Goal: Check status: Check status

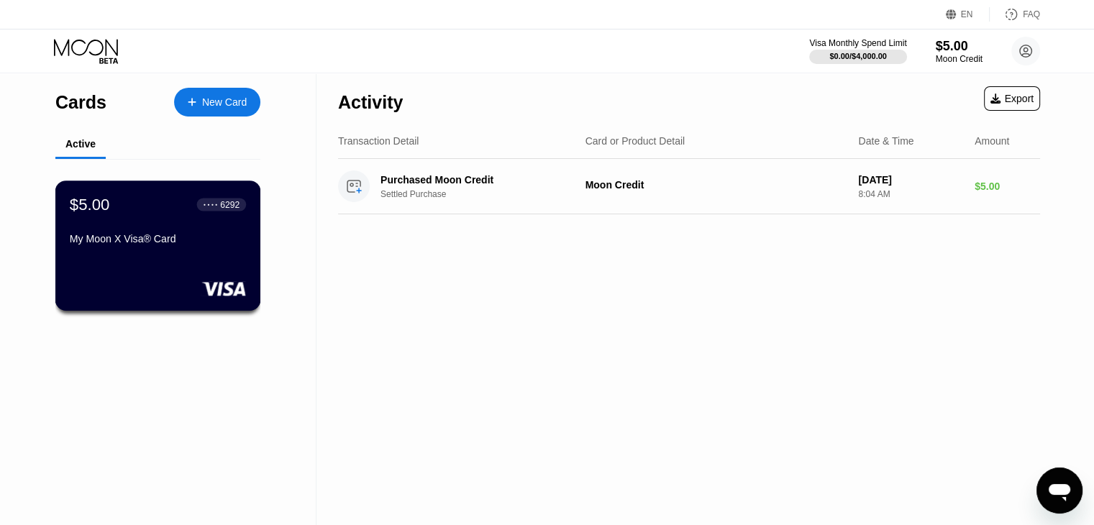
click at [123, 227] on div "$5.00 ● ● ● ● 6292 My Moon X Visa® Card" at bounding box center [158, 222] width 176 height 55
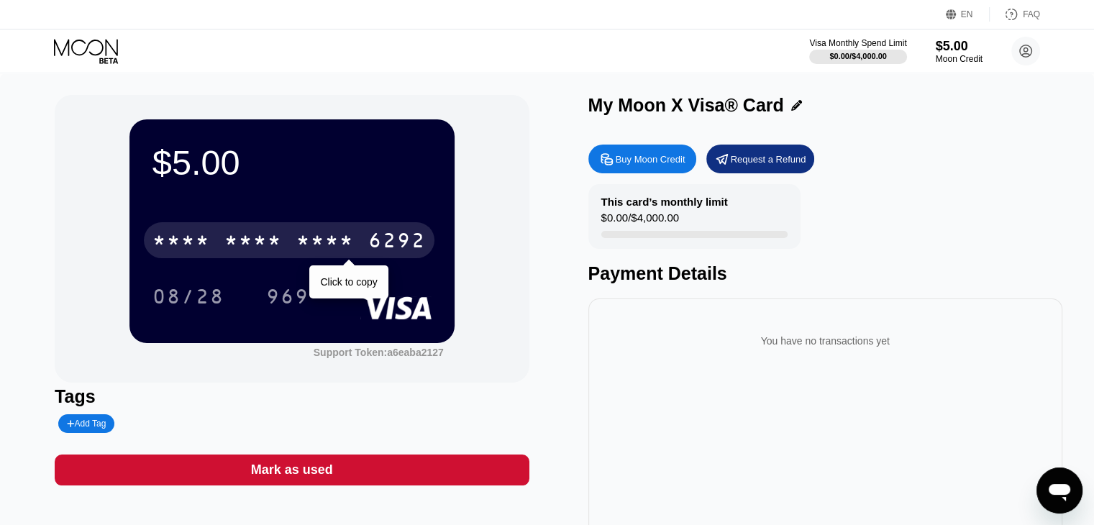
click at [268, 247] on div "* * * *" at bounding box center [253, 242] width 58 height 23
click at [303, 234] on div "2244" at bounding box center [325, 242] width 58 height 23
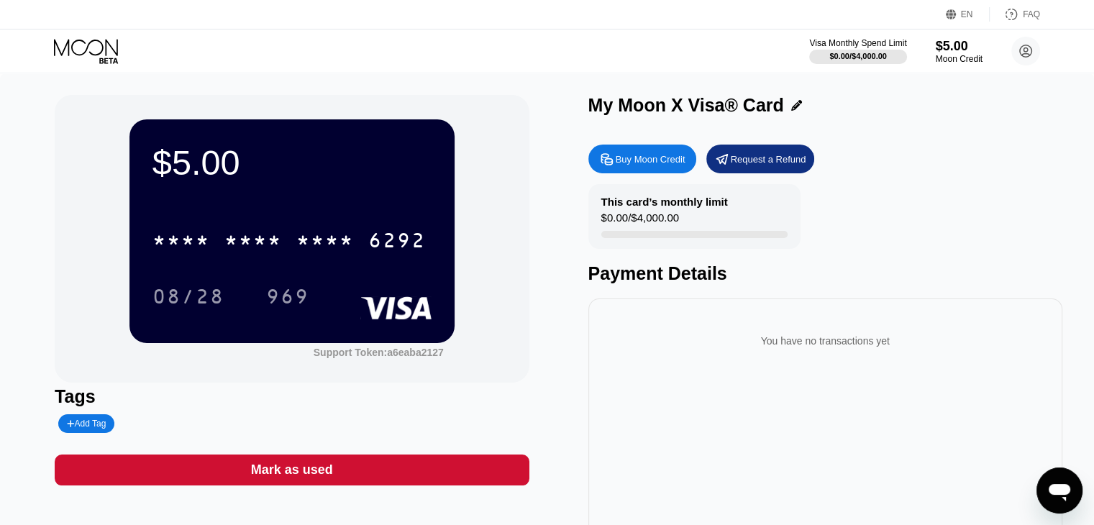
click at [800, 358] on div "You have no transactions yet" at bounding box center [825, 341] width 451 height 40
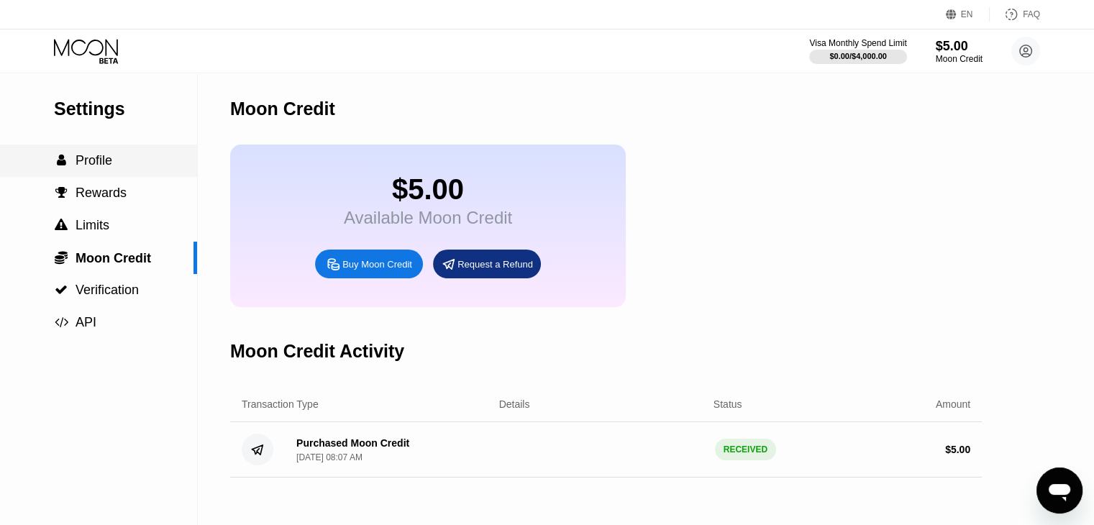
click at [108, 163] on span "Profile" at bounding box center [94, 160] width 37 height 14
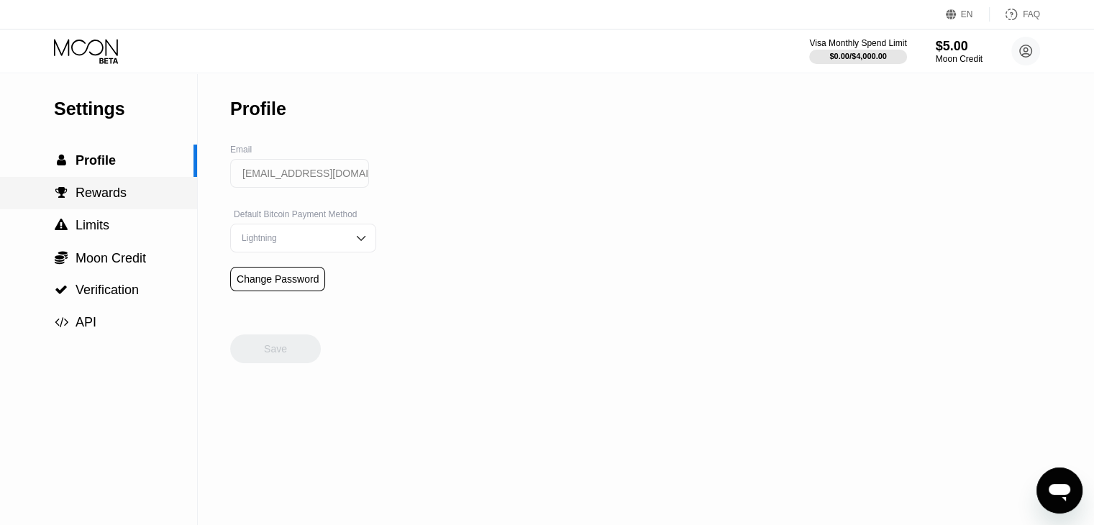
click at [104, 199] on span "Rewards" at bounding box center [101, 193] width 51 height 14
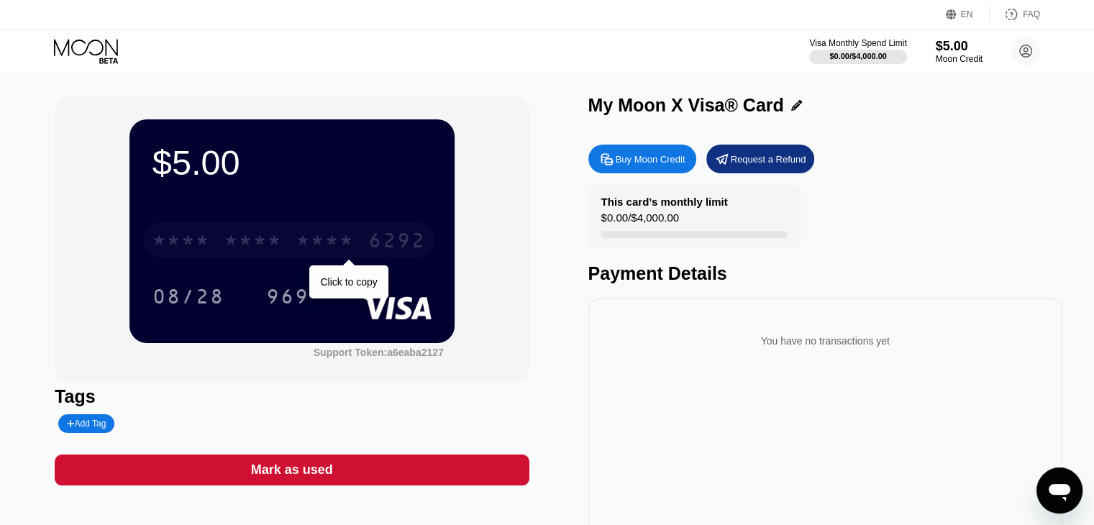
click at [327, 240] on div "* * * *" at bounding box center [325, 242] width 58 height 23
